Goal: Information Seeking & Learning: Learn about a topic

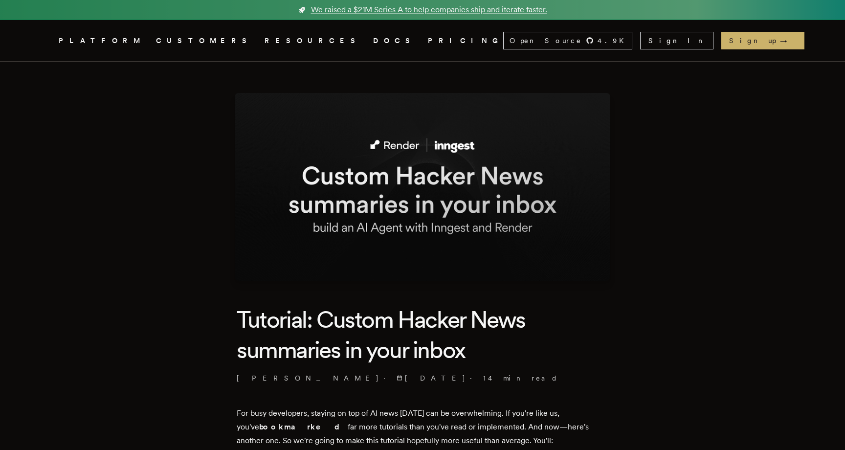
scroll to position [70, 0]
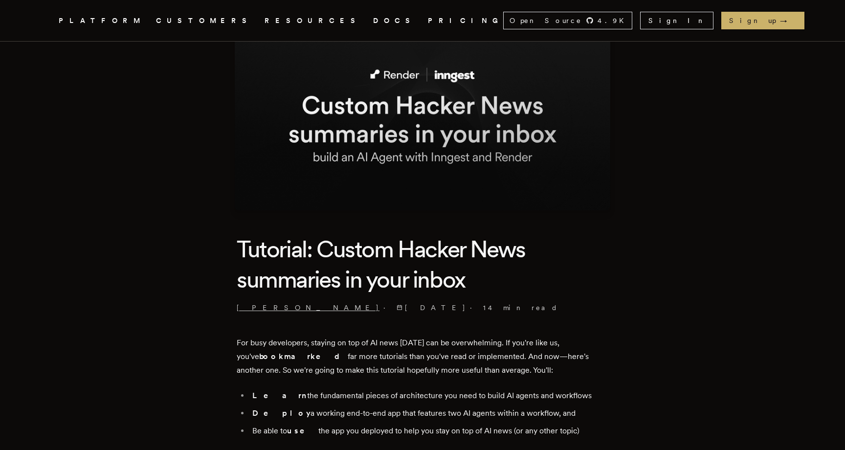
click at [252, 307] on link "Jess Lin" at bounding box center [308, 308] width 143 height 10
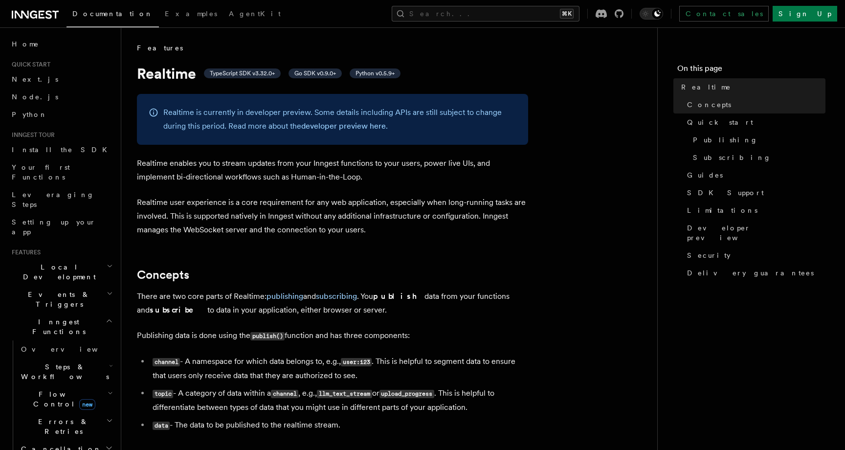
click at [312, 172] on p "Realtime enables you to stream updates from your Inngest functions to your user…" at bounding box center [332, 169] width 391 height 27
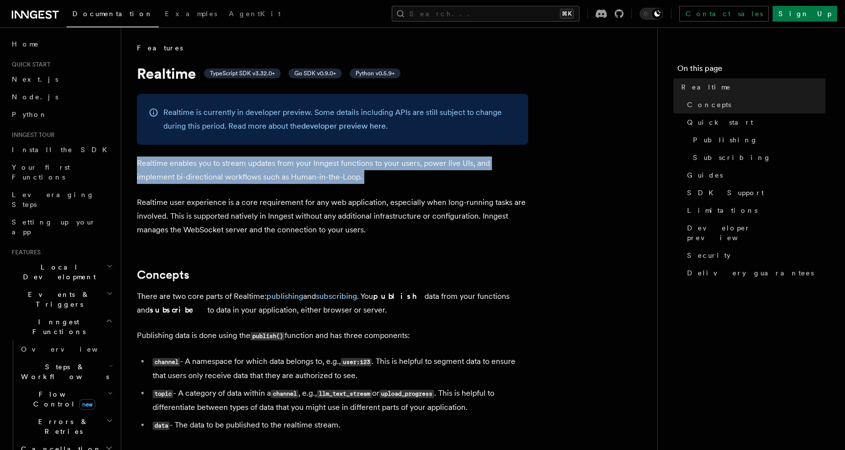
click at [312, 172] on p "Realtime enables you to stream updates from your Inngest functions to your user…" at bounding box center [332, 169] width 391 height 27
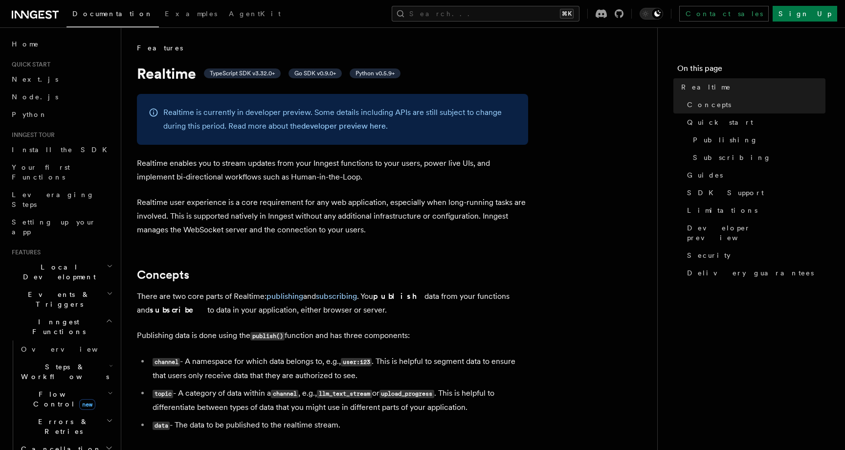
click at [330, 229] on p "Realtime user experience is a core requirement for any web application, especia…" at bounding box center [332, 216] width 391 height 41
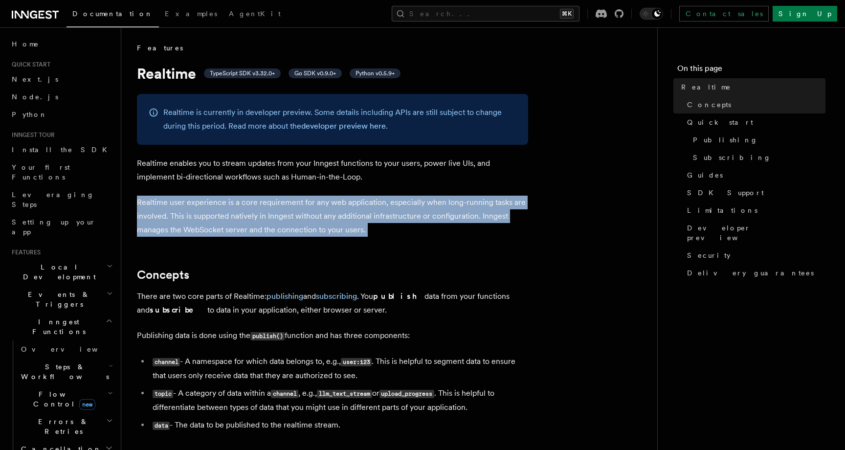
click at [330, 229] on p "Realtime user experience is a core requirement for any web application, especia…" at bounding box center [332, 216] width 391 height 41
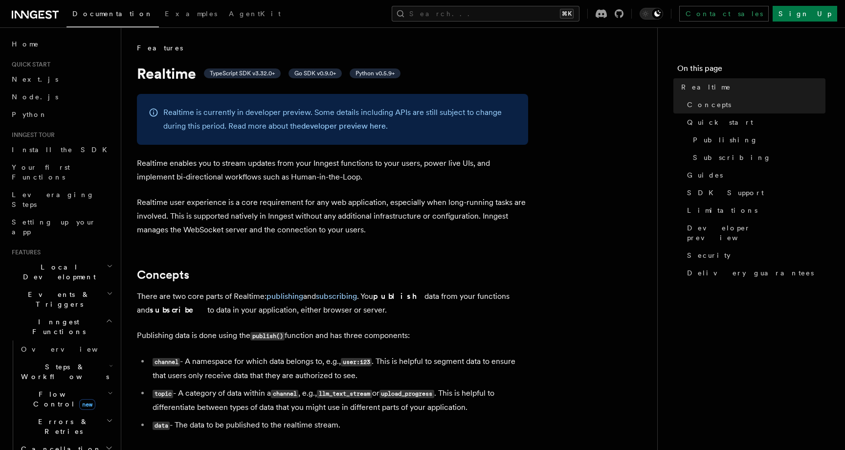
drag, startPoint x: 382, startPoint y: 237, endPoint x: 398, endPoint y: 258, distance: 25.8
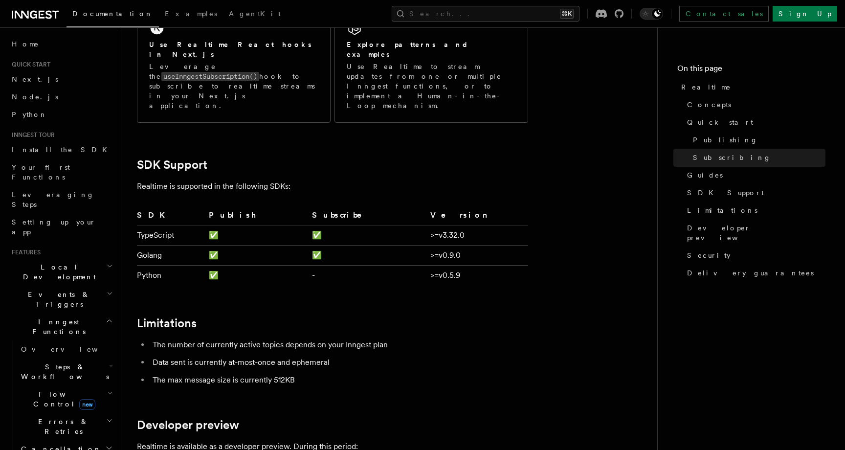
scroll to position [2451, 0]
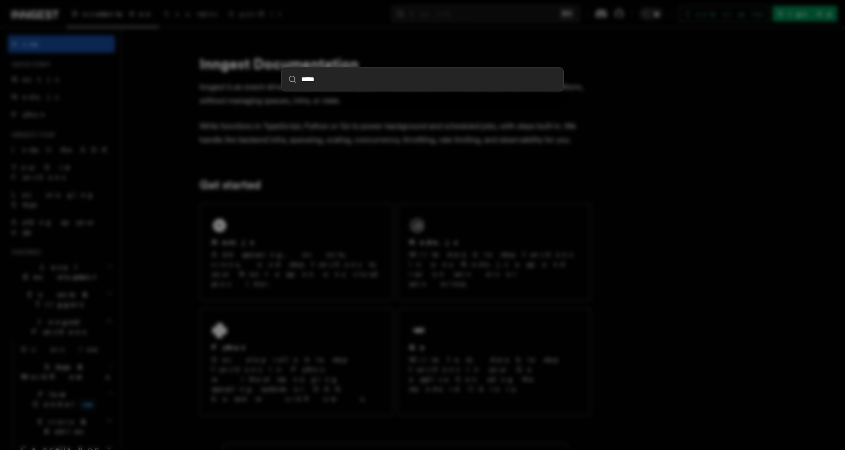
type input "******"
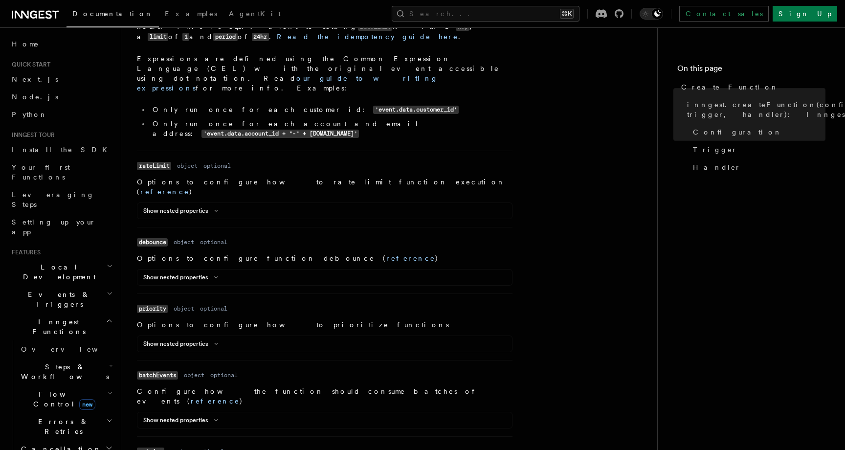
scroll to position [669, 0]
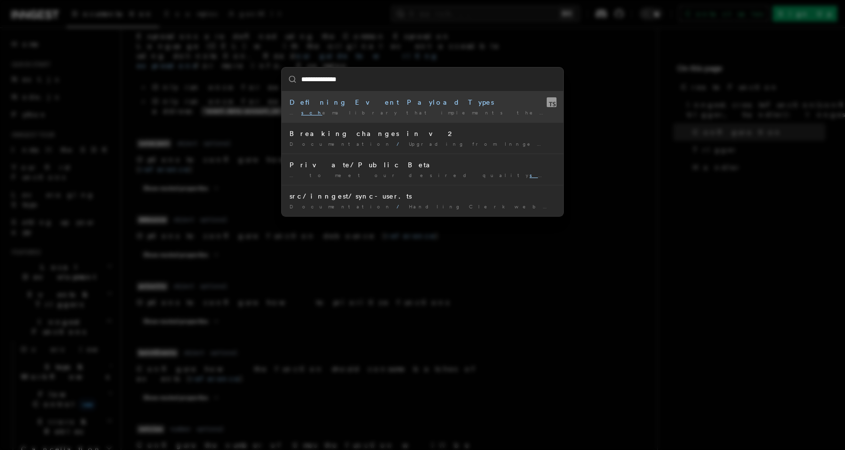
type input "**********"
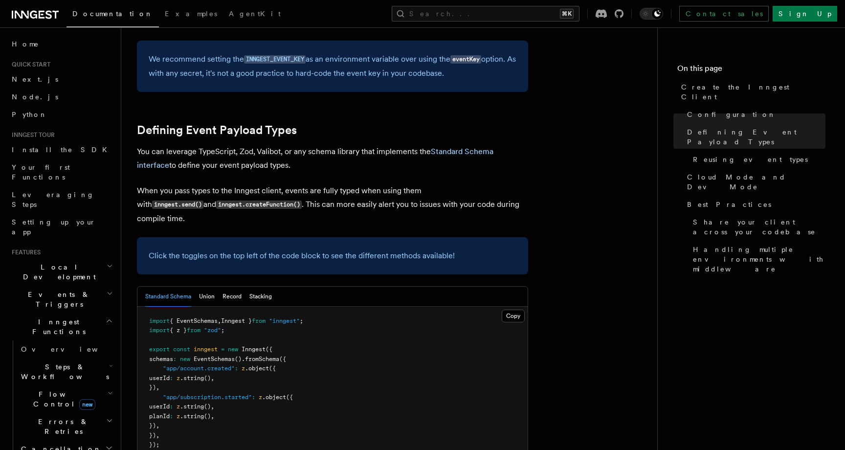
scroll to position [885, 0]
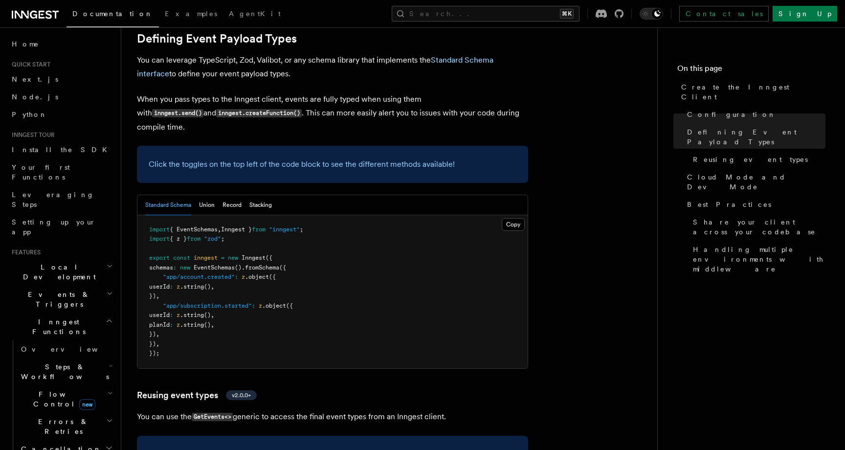
click at [445, 290] on article "References TypeScript SDK Create the Inngest Client The Inngest client object i…" at bounding box center [389, 451] width 505 height 2587
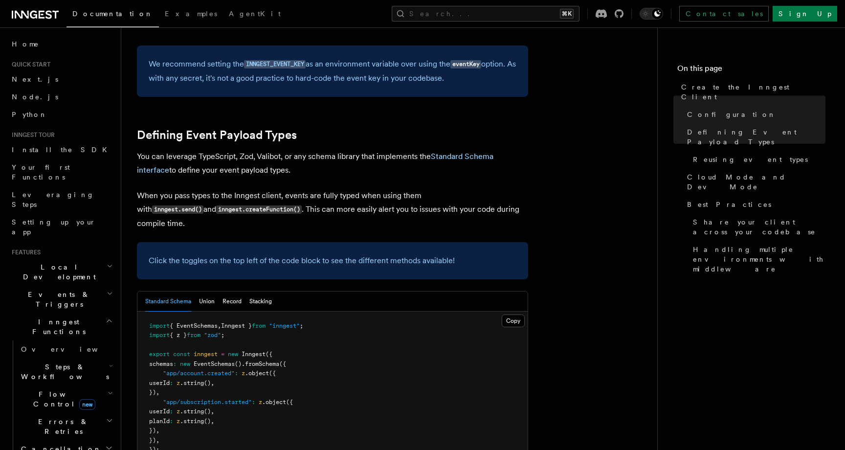
scroll to position [793, 0]
